Goal: Navigation & Orientation: Understand site structure

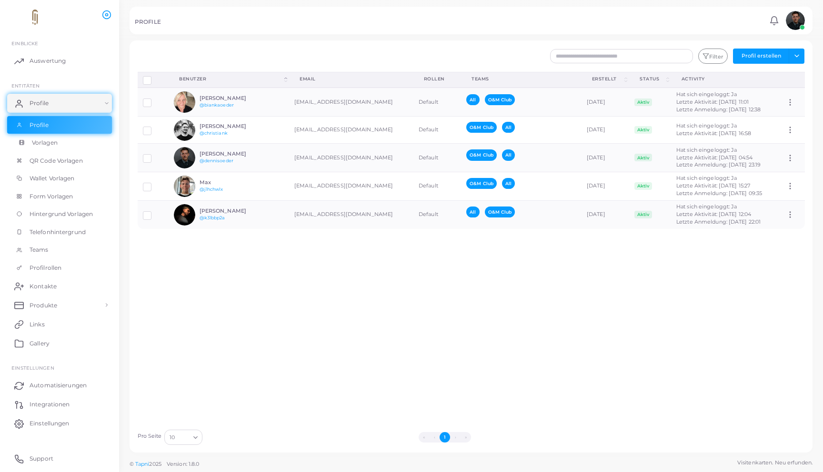
click at [60, 149] on link "Vorlagen" at bounding box center [59, 143] width 105 height 18
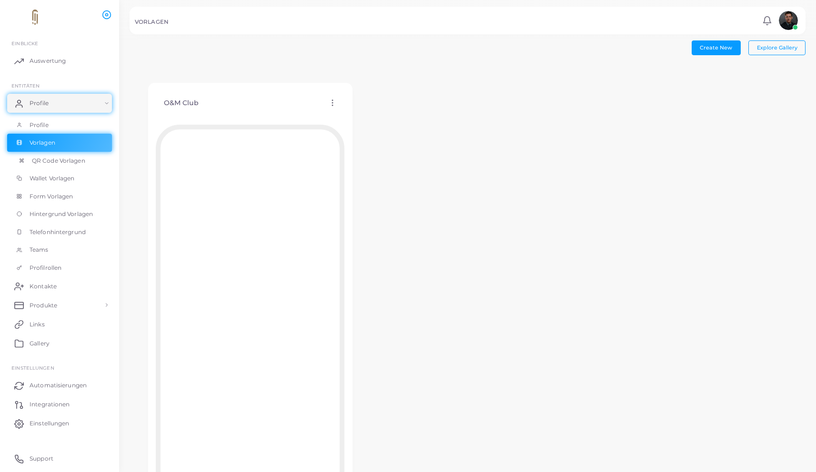
click at [67, 167] on link "QR Code Vorlagen" at bounding box center [59, 161] width 105 height 18
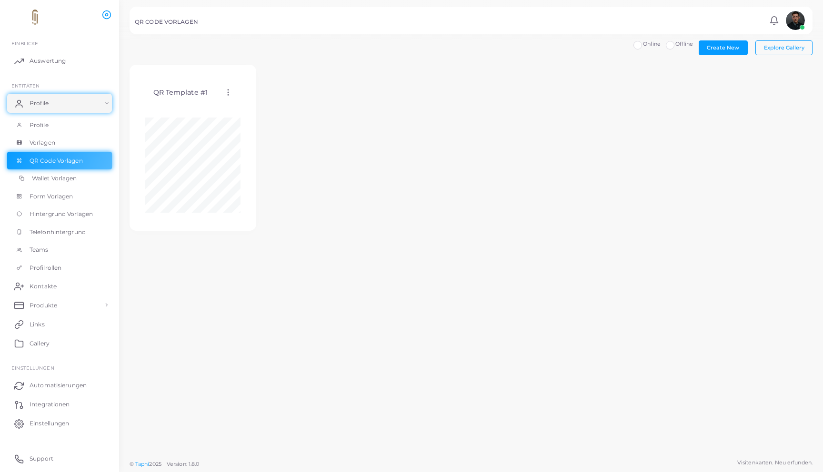
click at [62, 177] on span "Wallet Vorlagen" at bounding box center [54, 178] width 45 height 9
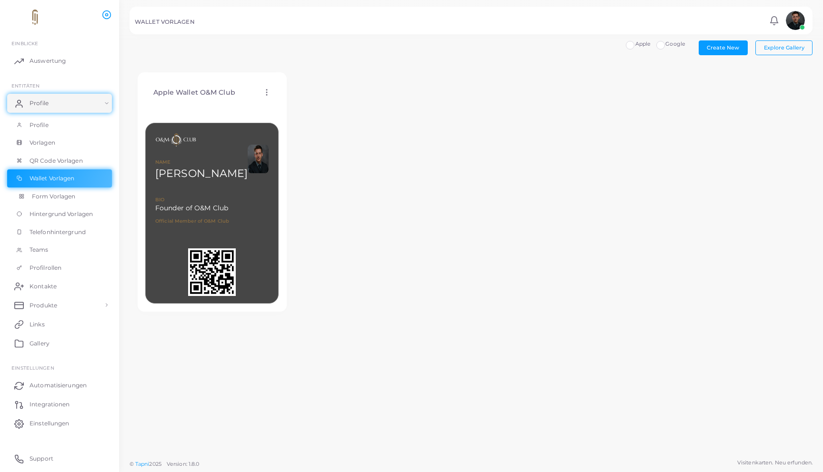
click at [60, 199] on span "Form Vorlagen" at bounding box center [53, 196] width 43 height 9
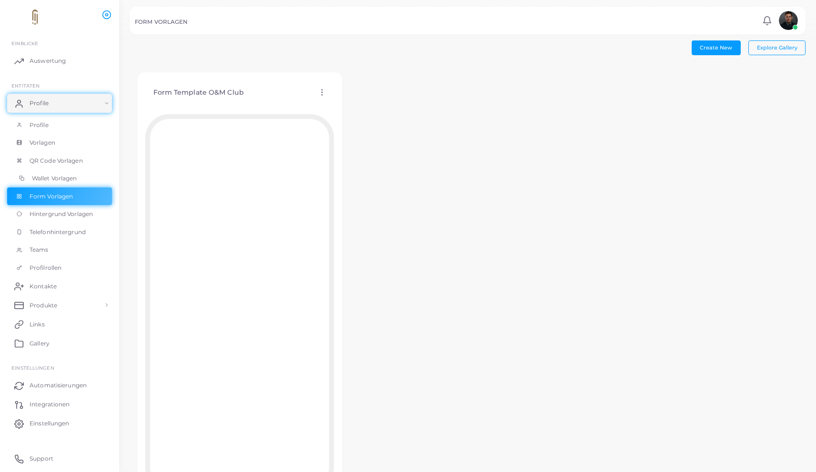
click at [59, 185] on link "Wallet Vorlagen" at bounding box center [59, 178] width 105 height 18
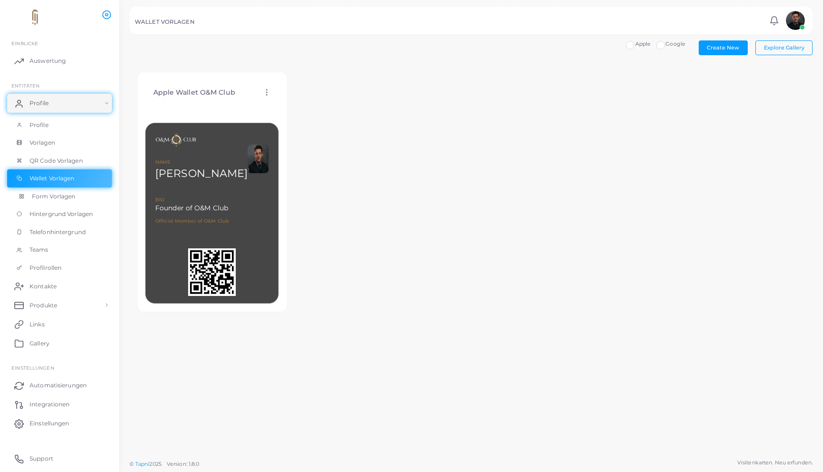
click at [56, 195] on span "Form Vorlagen" at bounding box center [53, 196] width 43 height 9
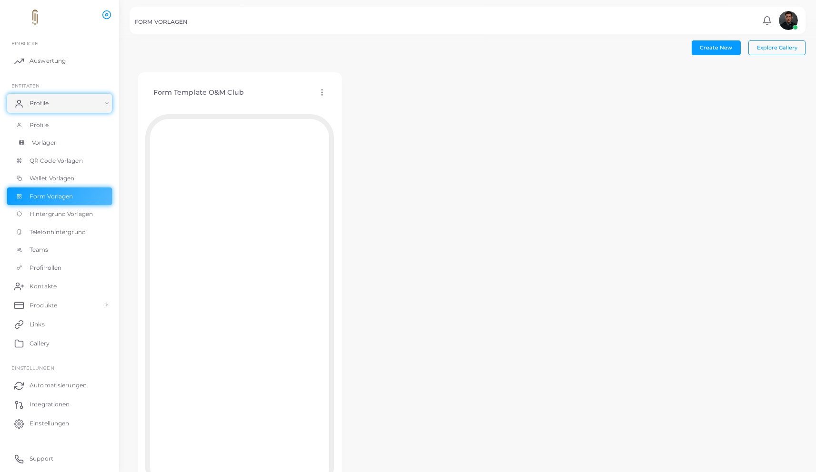
click at [59, 148] on link "Vorlagen" at bounding box center [59, 143] width 105 height 18
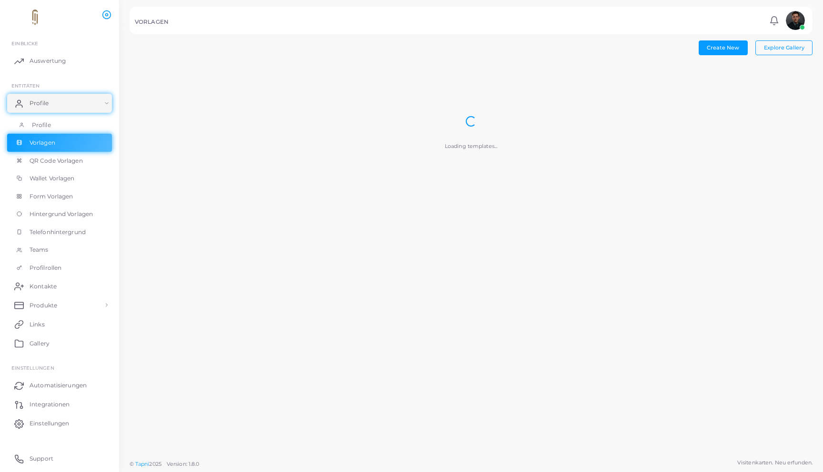
click at [58, 126] on link "Profile" at bounding box center [59, 125] width 105 height 18
